Goal: Information Seeking & Learning: Compare options

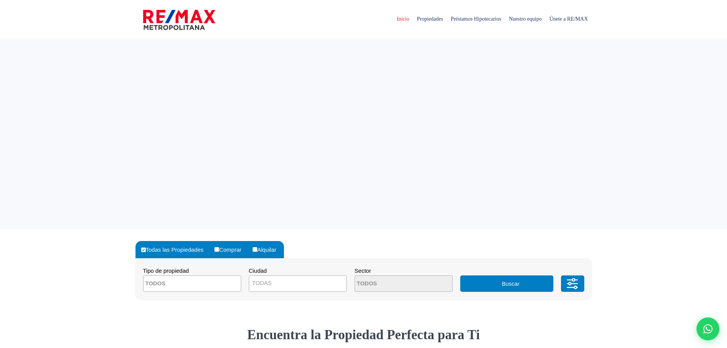
select select
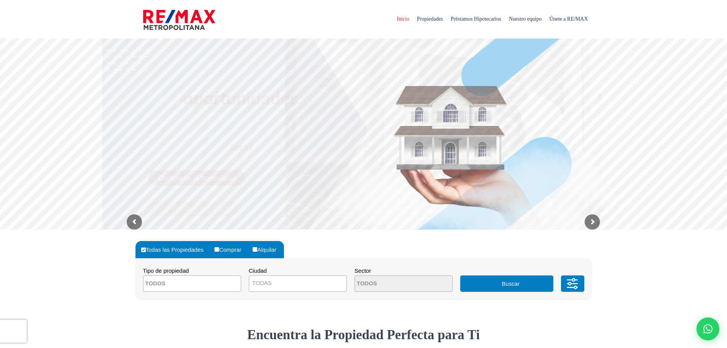
click at [218, 248] on input "Comprar" at bounding box center [216, 249] width 5 height 5
radio input "true"
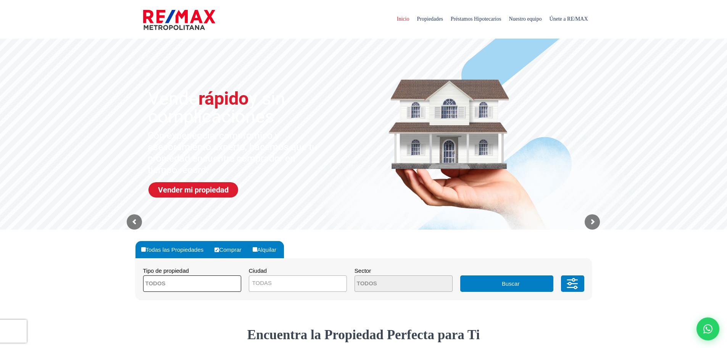
click at [233, 277] on span at bounding box center [192, 283] width 98 height 16
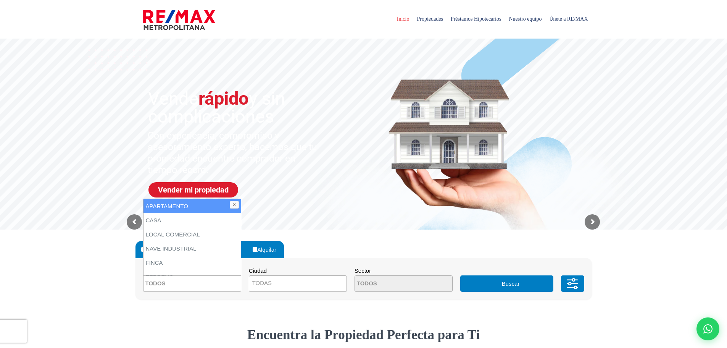
click at [227, 210] on li "APARTAMENTO" at bounding box center [191, 206] width 97 height 14
select select "apartment"
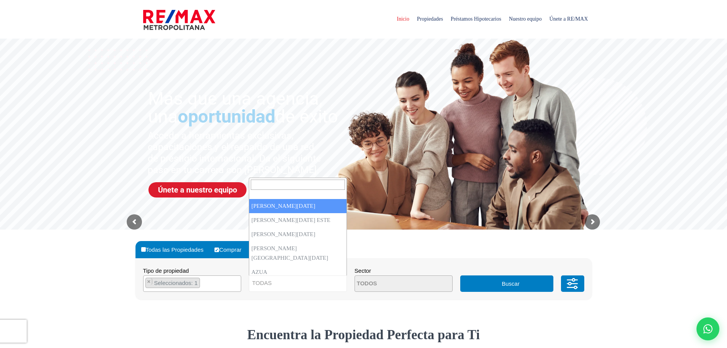
click at [310, 281] on span "TODAS" at bounding box center [297, 282] width 97 height 11
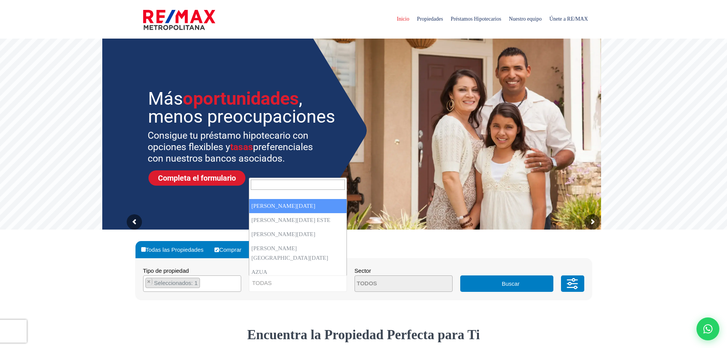
select select "1"
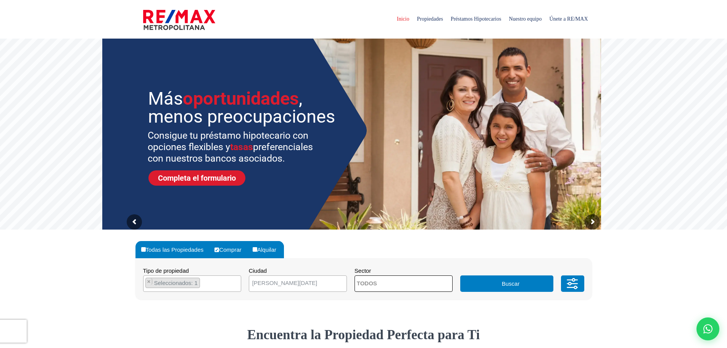
click at [360, 283] on textarea "Search" at bounding box center [392, 284] width 74 height 16
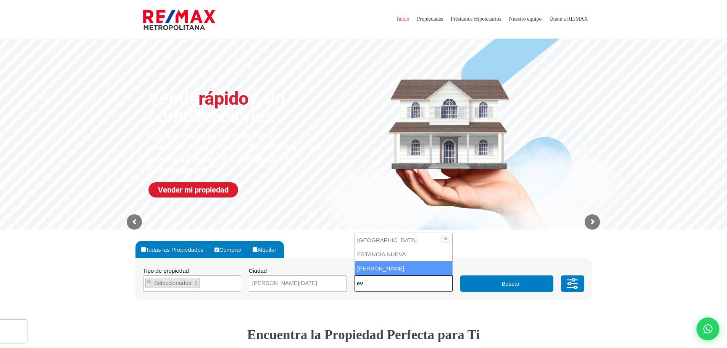
type textarea "ev"
click at [359, 269] on li "[PERSON_NAME]" at bounding box center [403, 268] width 97 height 14
select select "155"
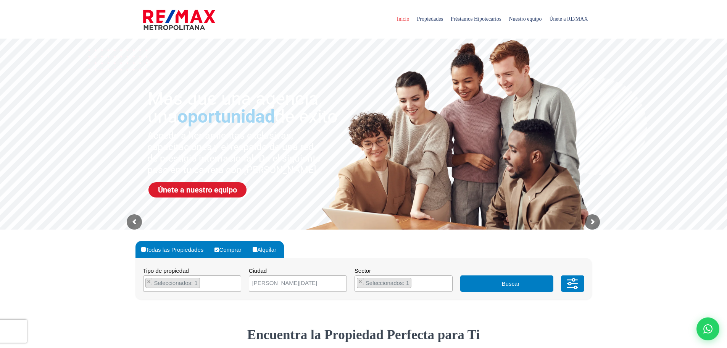
click at [567, 286] on icon at bounding box center [572, 283] width 15 height 23
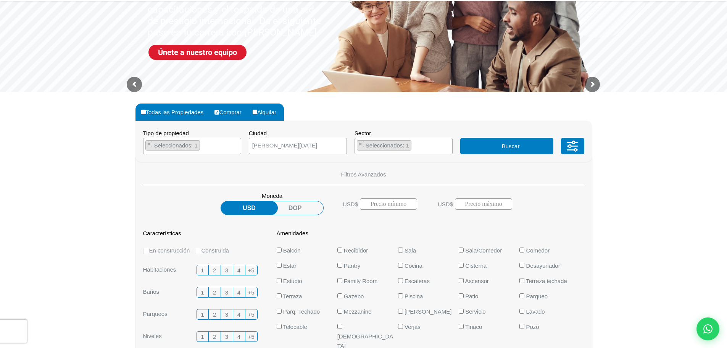
scroll to position [153, 0]
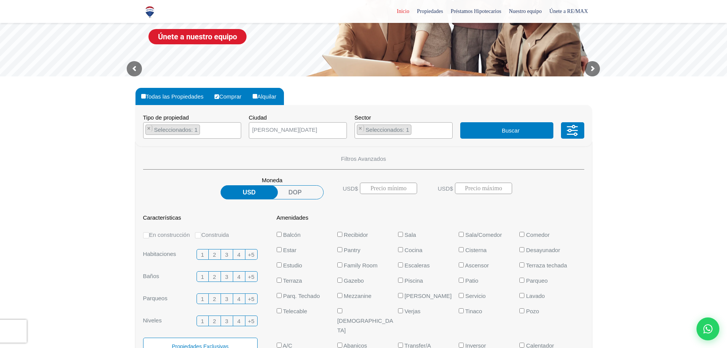
click at [221, 237] on label "Construida" at bounding box center [212, 235] width 34 height 10
click at [201, 237] on input "Construida" at bounding box center [198, 235] width 6 height 6
radio input "true"
click at [224, 254] on label "3" at bounding box center [227, 254] width 12 height 11
click at [0, 0] on input "3" at bounding box center [0, 0] width 0 height 0
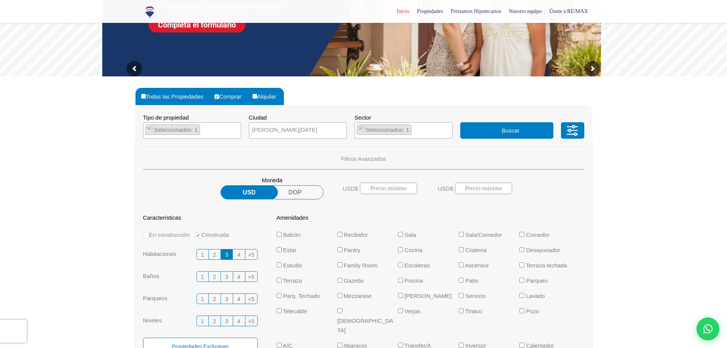
click at [226, 277] on span "3" at bounding box center [226, 277] width 3 height 10
click at [0, 0] on input "3" at bounding box center [0, 0] width 0 height 0
click at [212, 299] on label "2" at bounding box center [215, 298] width 12 height 11
click at [0, 0] on input "2" at bounding box center [0, 0] width 0 height 0
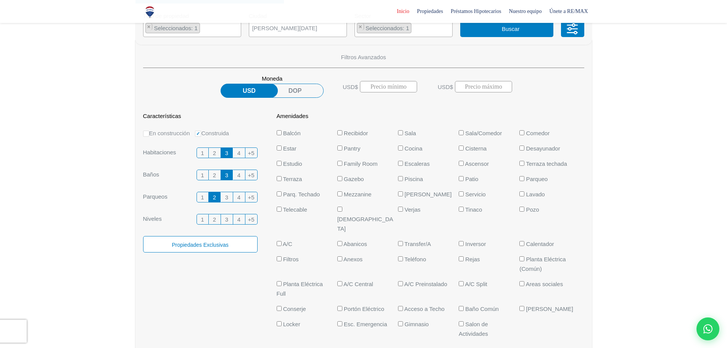
scroll to position [305, 0]
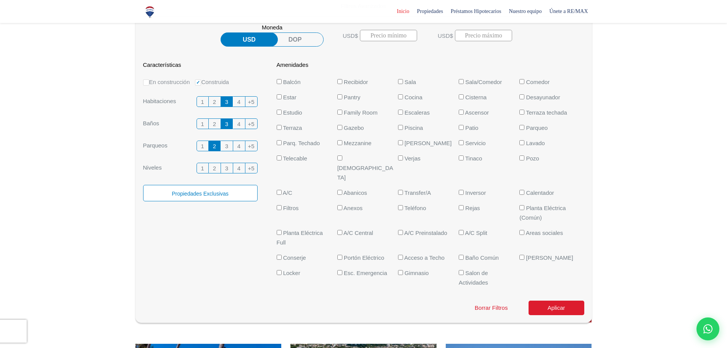
click at [280, 230] on input "Planta Eléctrica Full" at bounding box center [279, 232] width 5 height 5
checkbox input "true"
click at [537, 300] on button "Aplicar" at bounding box center [557, 307] width 56 height 15
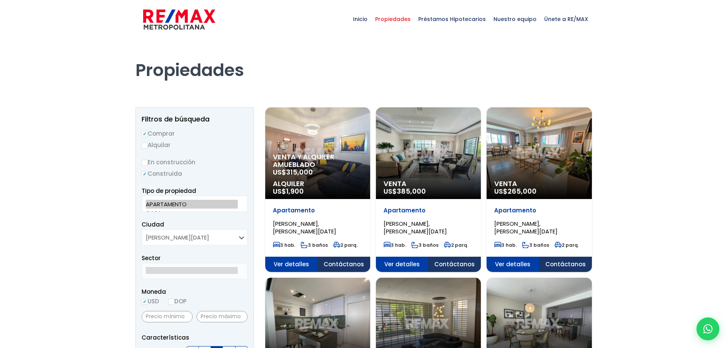
click at [290, 253] on div "Apartamento EVARISTO MORALES, SANTO DOMINGO DE GUZMÁN 3 hab. 3 baños 2 parq." at bounding box center [317, 228] width 105 height 58
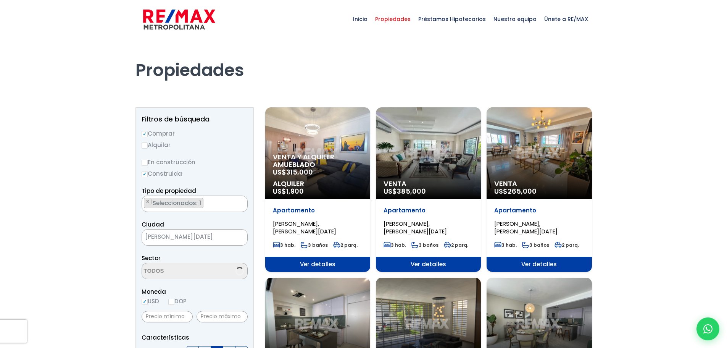
scroll to position [737, 0]
select select "155"
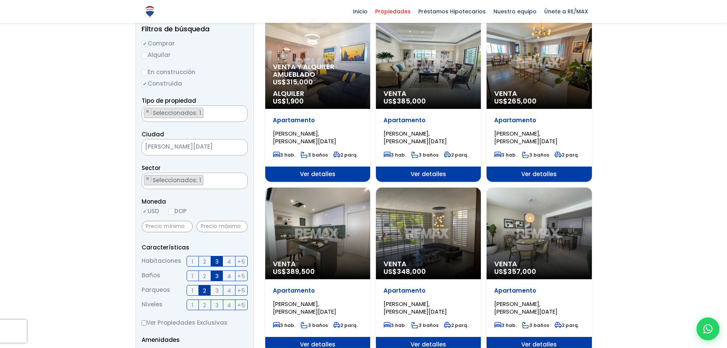
scroll to position [76, 0]
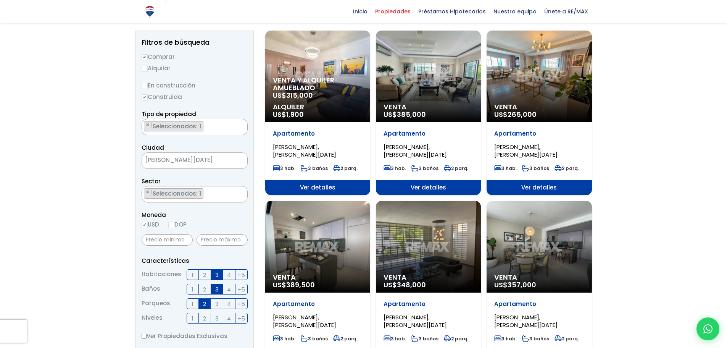
click at [494, 97] on div "Venta US$ 265,000" at bounding box center [539, 77] width 105 height 92
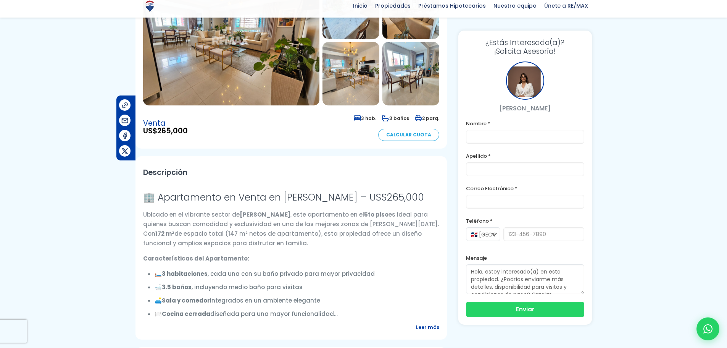
scroll to position [114, 0]
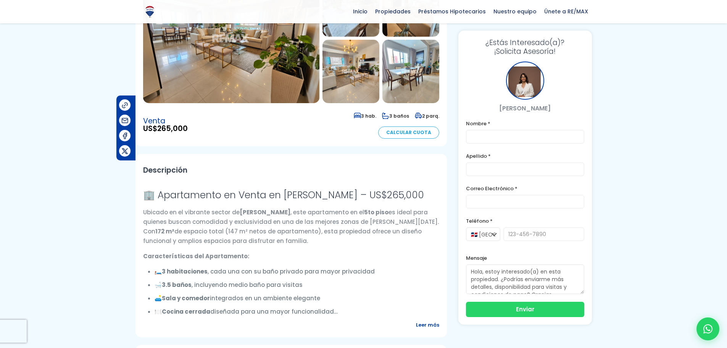
click at [270, 66] on img at bounding box center [231, 38] width 176 height 130
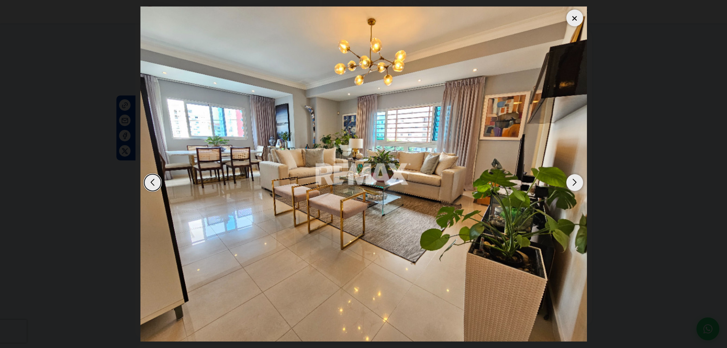
click at [573, 184] on div "Next slide" at bounding box center [574, 182] width 17 height 17
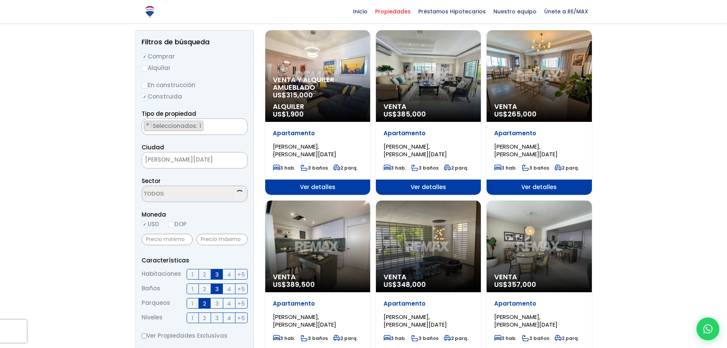
select select "155"
click at [529, 255] on div "Venta US$ 357,000" at bounding box center [539, 247] width 105 height 92
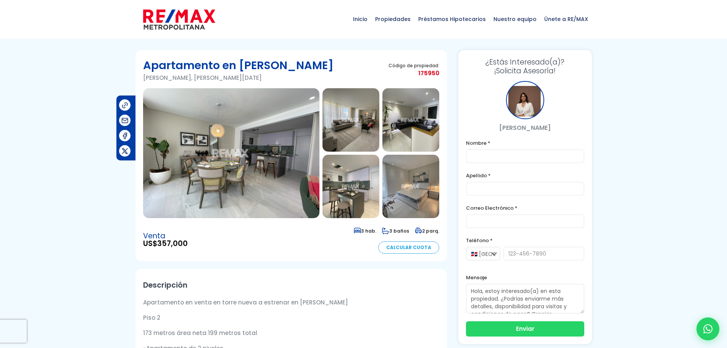
click at [351, 125] on img at bounding box center [350, 119] width 57 height 63
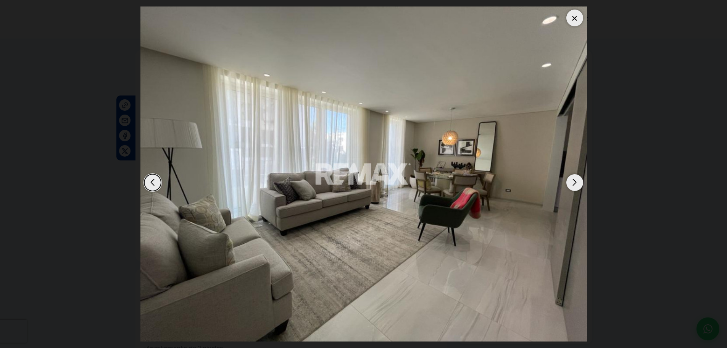
click at [570, 184] on div "Next slide" at bounding box center [574, 182] width 17 height 17
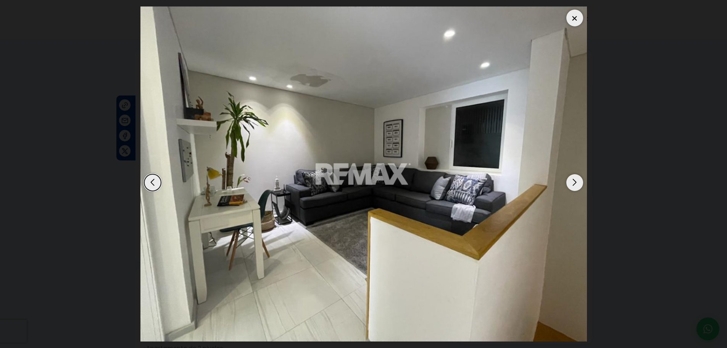
click at [570, 184] on div "Next slide" at bounding box center [574, 182] width 17 height 17
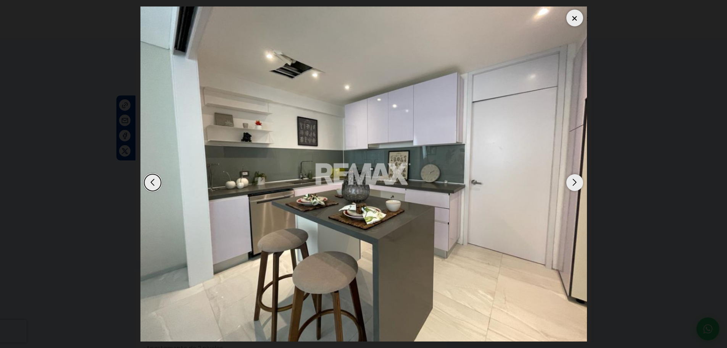
click at [569, 184] on div "Next slide" at bounding box center [574, 182] width 17 height 17
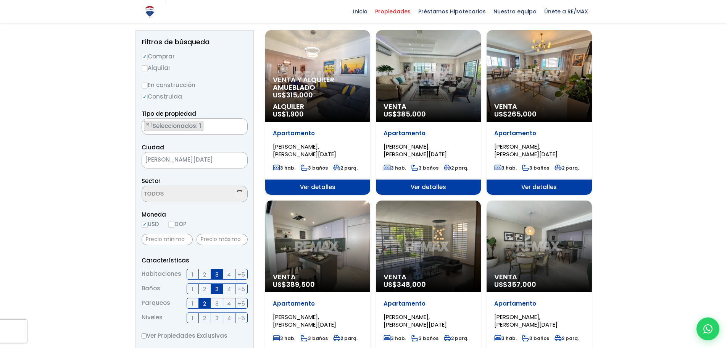
select select "155"
click at [504, 92] on div "Venta US$ 265,000" at bounding box center [539, 77] width 105 height 92
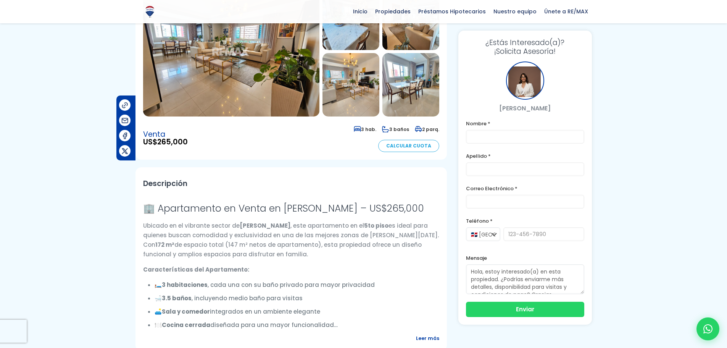
scroll to position [114, 0]
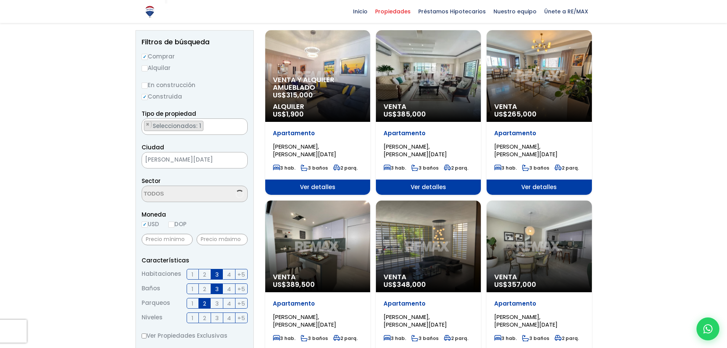
select select "155"
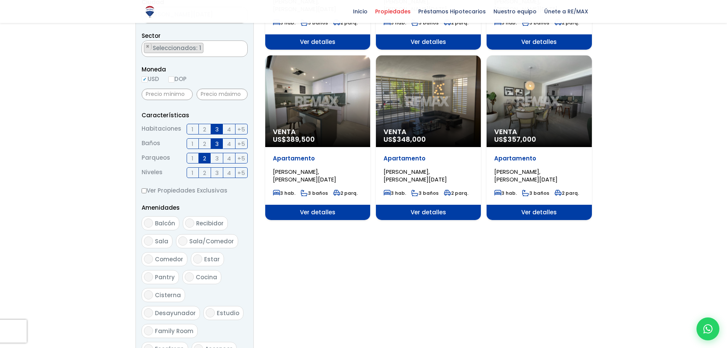
scroll to position [229, 0]
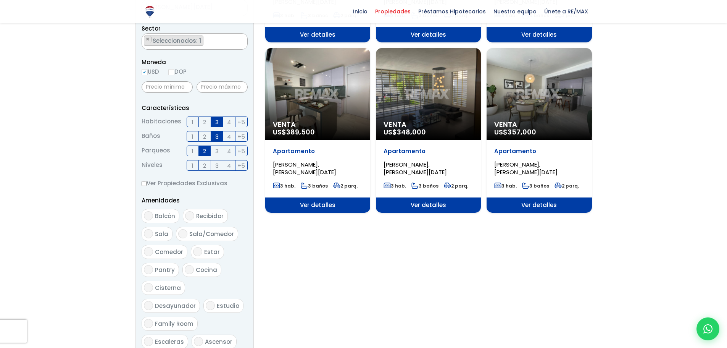
click at [490, 122] on div "Venta US$ 357,000" at bounding box center [539, 130] width 105 height 19
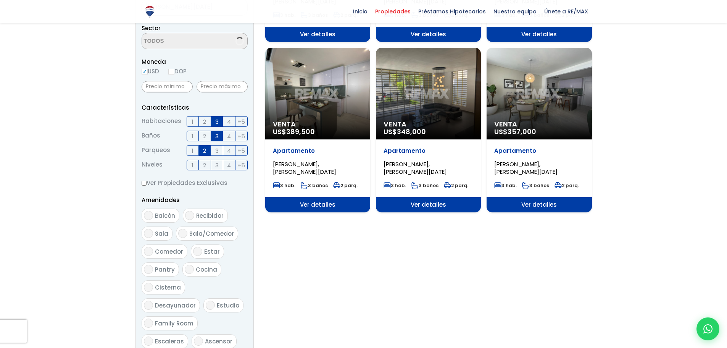
select select "155"
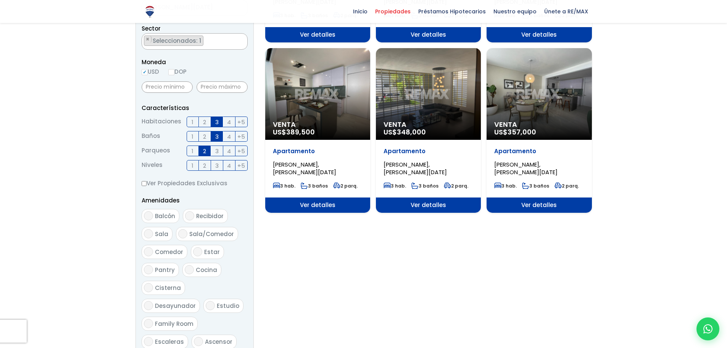
scroll to position [737, 0]
click at [343, 127] on span "Venta" at bounding box center [318, 125] width 90 height 8
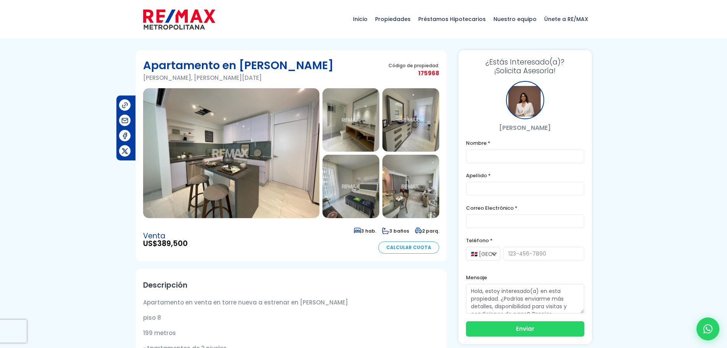
click at [343, 129] on img at bounding box center [350, 119] width 57 height 63
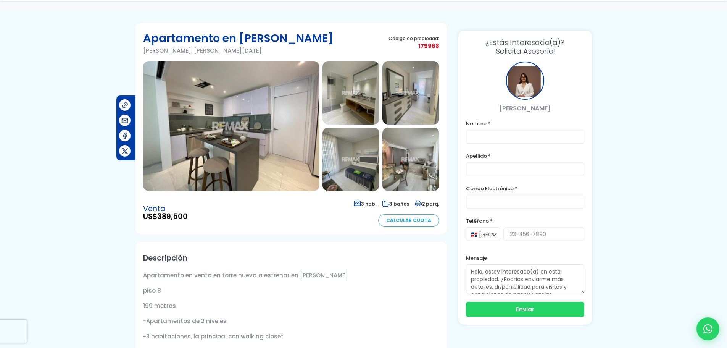
scroll to position [76, 0]
